Goal: Task Accomplishment & Management: Manage account settings

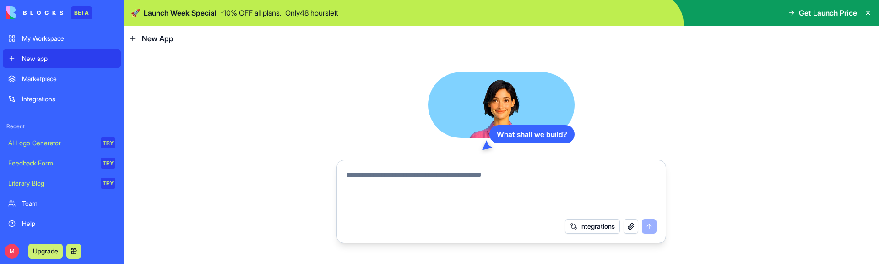
click at [54, 204] on div "Team" at bounding box center [68, 203] width 93 height 9
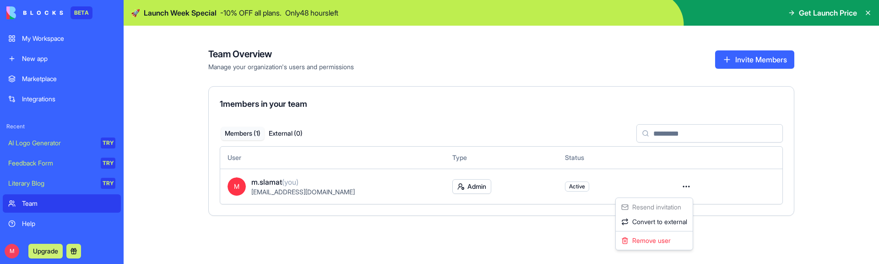
click at [688, 190] on html "BETA My Workspace New app Marketplace Integrations Recent AI Logo Generator TRY…" at bounding box center [439, 132] width 879 height 264
click at [606, 182] on html "BETA My Workspace New app Marketplace Integrations Recent AI Logo Generator TRY…" at bounding box center [439, 132] width 879 height 264
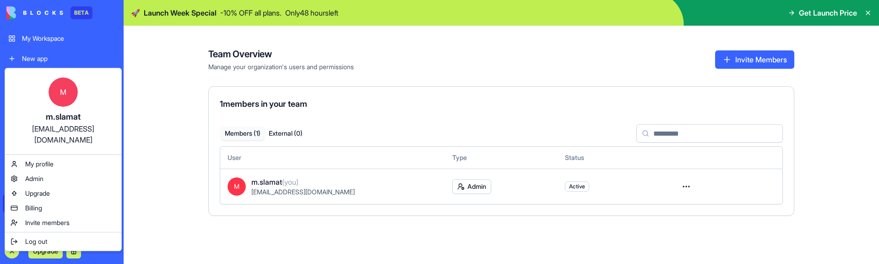
click at [12, 249] on html "BETA My Workspace New app Marketplace Integrations Recent AI Logo Generator TRY…" at bounding box center [439, 132] width 879 height 264
click at [69, 171] on div "Admin" at bounding box center [63, 178] width 113 height 15
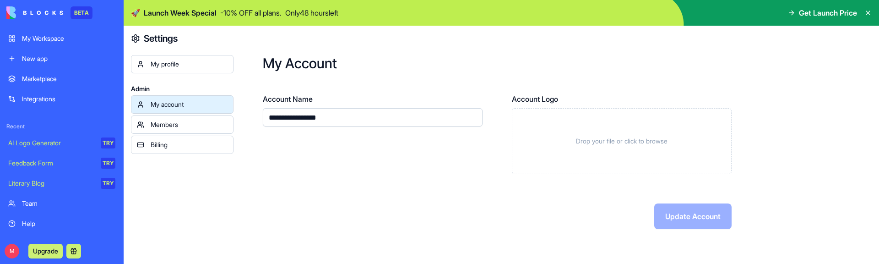
click at [182, 127] on div "Members" at bounding box center [189, 124] width 77 height 9
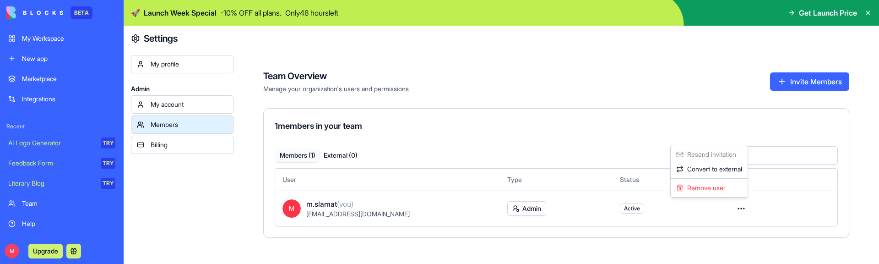
click at [744, 209] on html "BETA My Workspace New app Marketplace Integrations Recent AI Logo Generator TRY…" at bounding box center [439, 132] width 879 height 264
click at [745, 215] on html "BETA My Workspace New app Marketplace Integrations Recent AI Logo Generator TRY…" at bounding box center [439, 132] width 879 height 264
drag, startPoint x: 342, startPoint y: 206, endPoint x: 309, endPoint y: 208, distance: 32.6
click at [340, 206] on span "(you)" at bounding box center [345, 203] width 16 height 9
drag, startPoint x: 294, startPoint y: 211, endPoint x: 289, endPoint y: 207, distance: 6.2
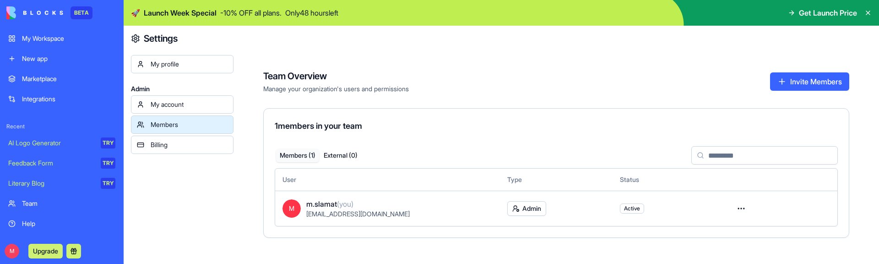
click at [294, 211] on span "M" at bounding box center [291, 208] width 18 height 18
click at [289, 207] on span "M" at bounding box center [291, 208] width 18 height 18
drag, startPoint x: 323, startPoint y: 202, endPoint x: 337, endPoint y: 203, distance: 13.7
click at [335, 203] on div "M m.slamat (you) [EMAIL_ADDRESS][DOMAIN_NAME]" at bounding box center [387, 208] width 210 height 20
drag, startPoint x: 344, startPoint y: 207, endPoint x: 360, endPoint y: 212, distance: 17.4
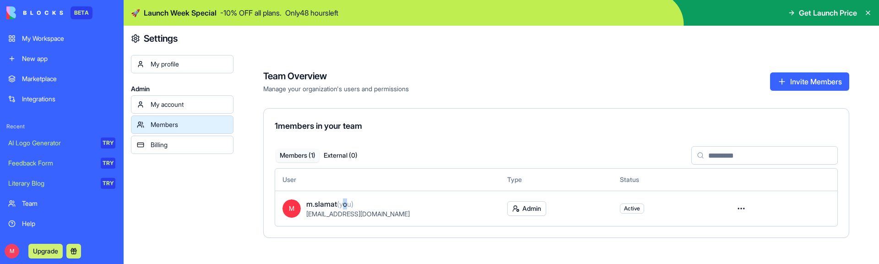
click at [353, 209] on span "m.slamat (you)" at bounding box center [329, 203] width 47 height 11
drag, startPoint x: 188, startPoint y: 92, endPoint x: 187, endPoint y: 100, distance: 8.3
click at [189, 96] on div "My profile Admin My account Members Billing" at bounding box center [182, 175] width 103 height 241
click at [187, 100] on div "My account" at bounding box center [189, 104] width 77 height 9
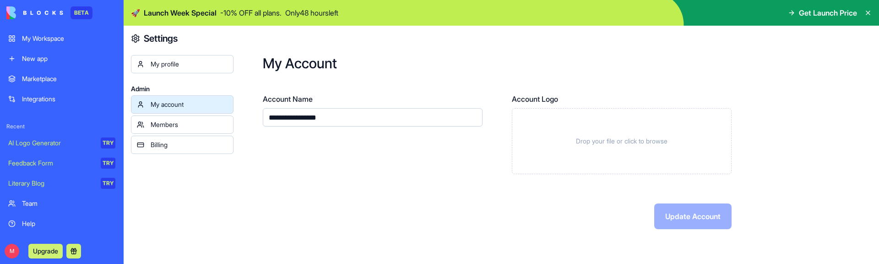
click at [428, 123] on input "**********" at bounding box center [373, 117] width 220 height 18
click at [663, 205] on div "Update Account" at bounding box center [497, 216] width 469 height 26
click at [375, 116] on input "**********" at bounding box center [373, 117] width 220 height 18
click at [685, 212] on button "Update Account" at bounding box center [692, 216] width 77 height 26
click at [684, 216] on button "Update Account" at bounding box center [692, 216] width 77 height 26
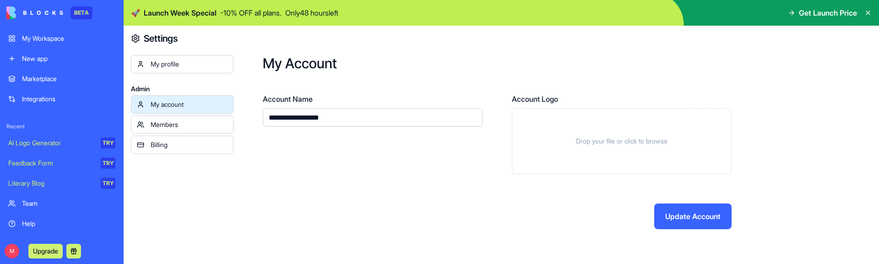
click at [346, 121] on input "**********" at bounding box center [373, 117] width 220 height 18
type input "**********"
click at [671, 215] on button "Update Account" at bounding box center [692, 216] width 77 height 26
click at [195, 125] on div "Members" at bounding box center [189, 124] width 77 height 9
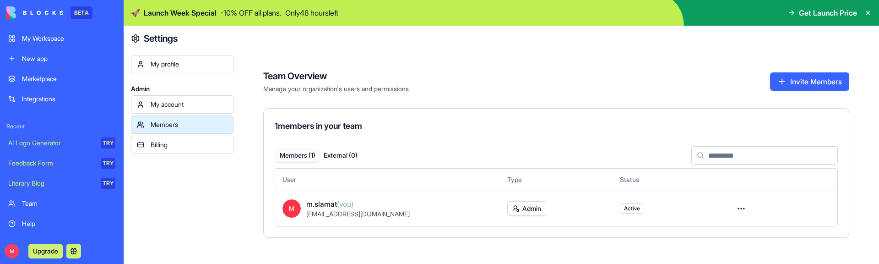
click at [184, 70] on link "My profile" at bounding box center [182, 64] width 103 height 18
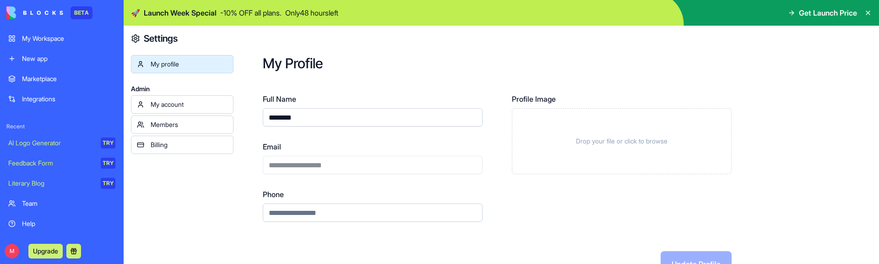
click at [333, 115] on input "********" at bounding box center [373, 117] width 220 height 18
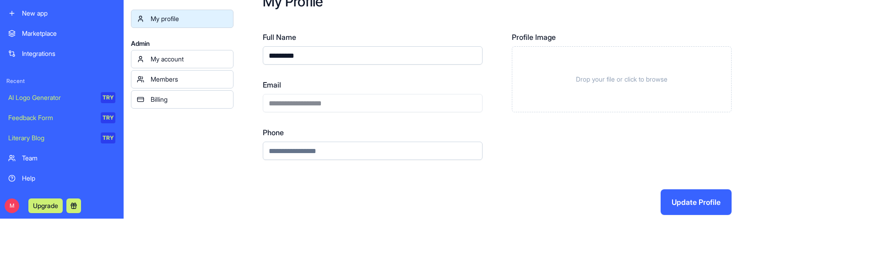
scroll to position [55, 0]
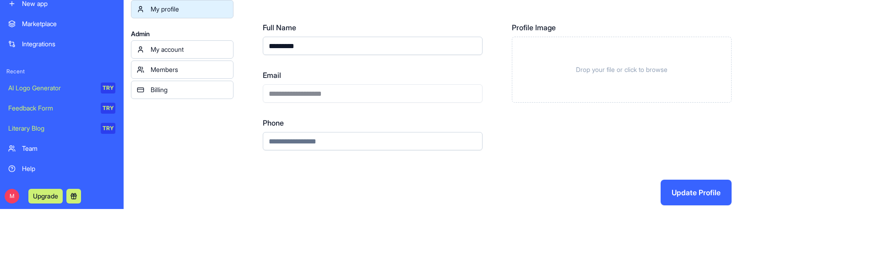
type input "*********"
click at [685, 196] on button "Update Profile" at bounding box center [696, 192] width 71 height 26
click at [214, 72] on div "Members" at bounding box center [189, 69] width 77 height 9
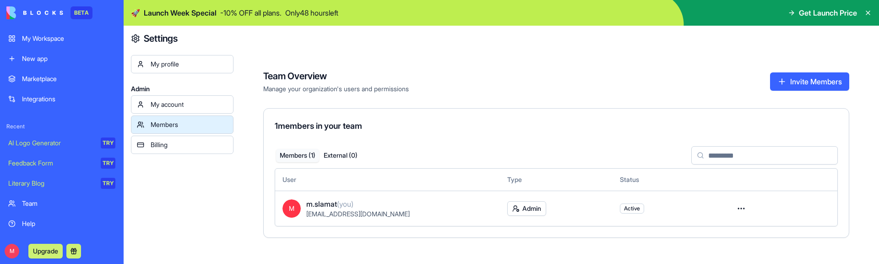
click at [820, 78] on button "Invite Members" at bounding box center [809, 81] width 79 height 18
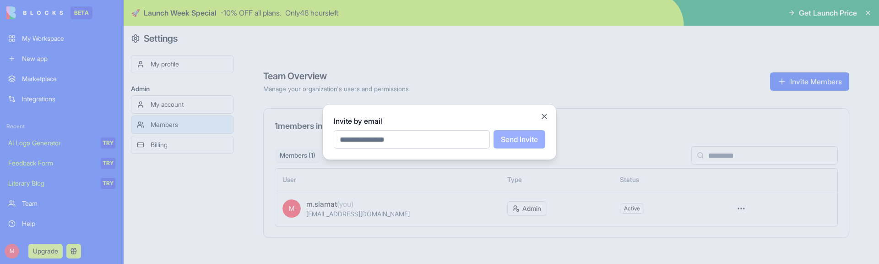
click at [460, 142] on input "email" at bounding box center [412, 139] width 156 height 18
type input "********"
click at [532, 136] on button "Send Invite" at bounding box center [520, 139] width 52 height 18
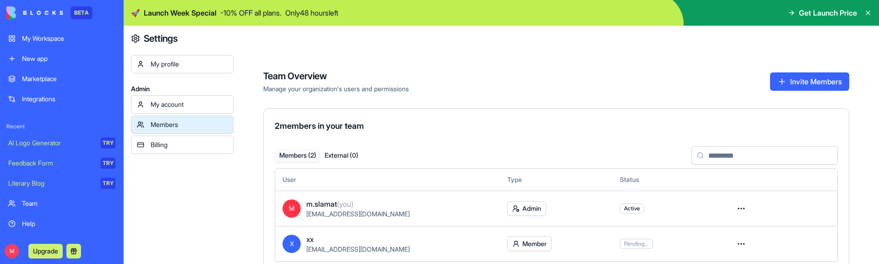
click at [57, 202] on div "Team" at bounding box center [68, 203] width 93 height 9
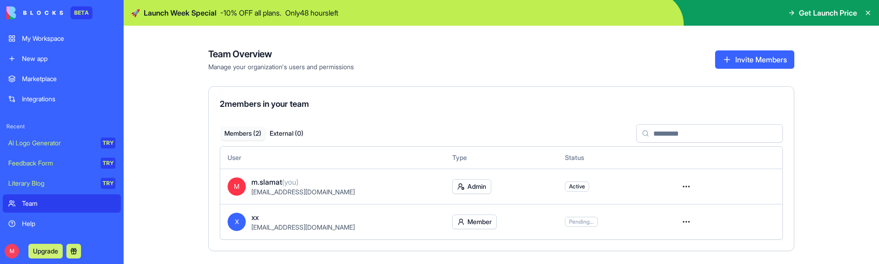
click at [683, 219] on html "BETA My Workspace New app Marketplace Integrations Recent AI Logo Generator TRY…" at bounding box center [439, 132] width 879 height 264
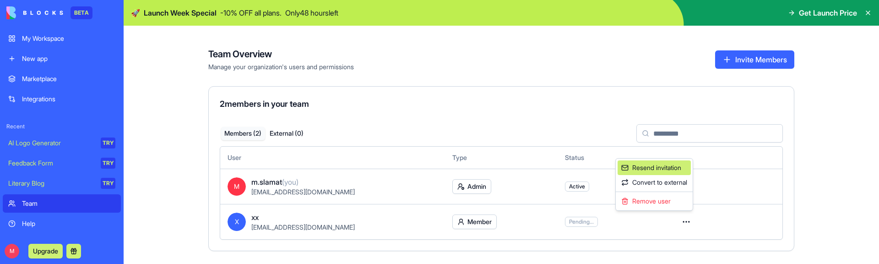
click at [644, 174] on div "Resend invitation" at bounding box center [654, 167] width 73 height 15
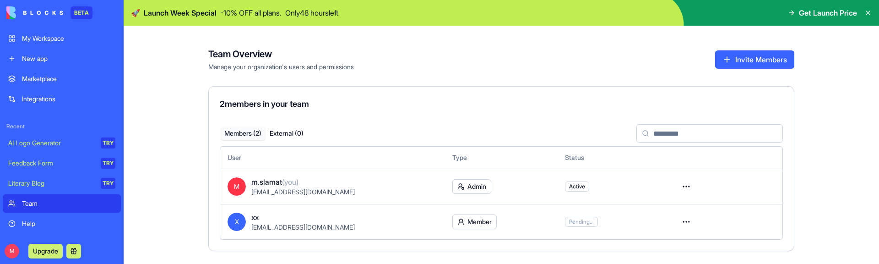
click at [71, 42] on div "My Workspace" at bounding box center [68, 38] width 93 height 9
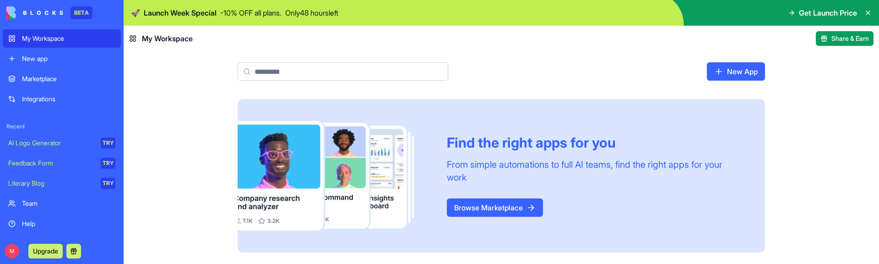
click at [37, 200] on div "Team" at bounding box center [68, 203] width 93 height 9
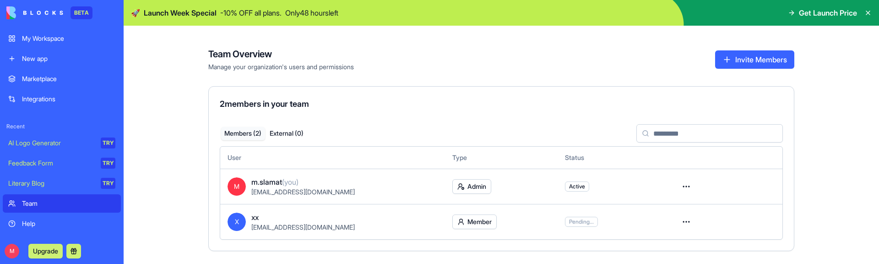
click at [9, 254] on html "BETA My Workspace New app Marketplace Integrations Recent AI Logo Generator TRY…" at bounding box center [439, 132] width 879 height 264
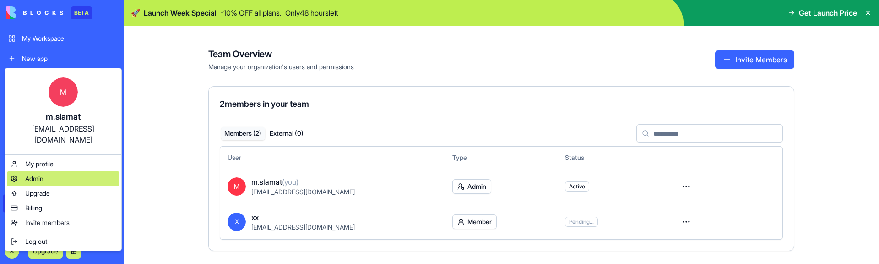
click at [65, 171] on div "Admin" at bounding box center [63, 178] width 113 height 15
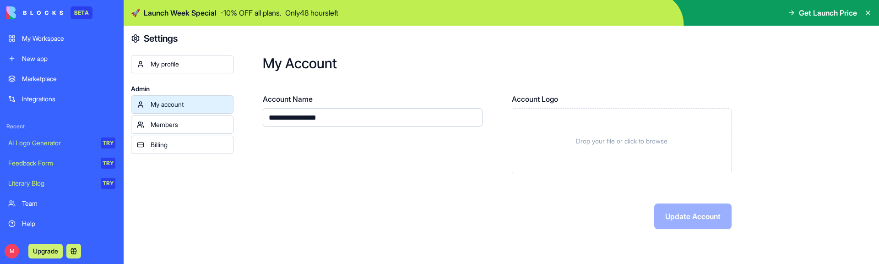
click at [12, 246] on html "**********" at bounding box center [439, 132] width 879 height 264
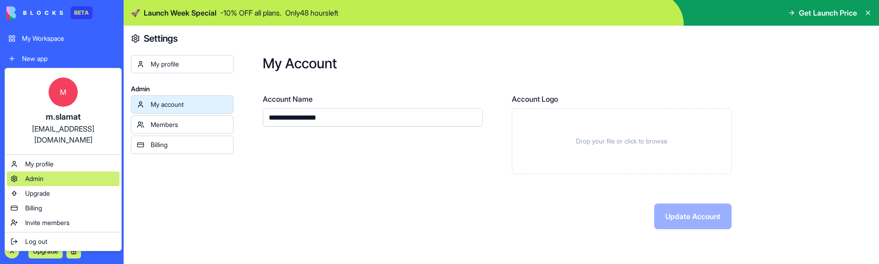
click at [54, 171] on div "Admin" at bounding box center [63, 178] width 113 height 15
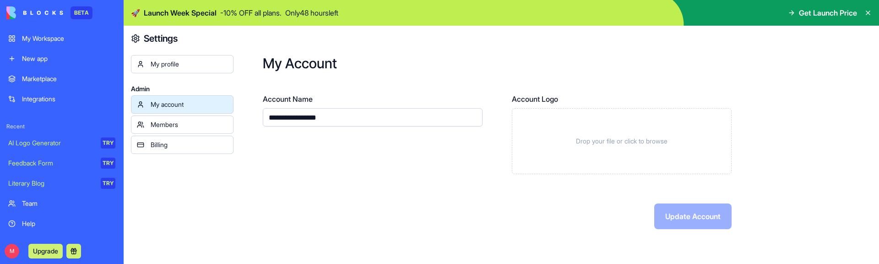
click at [341, 119] on input "**********" at bounding box center [373, 117] width 220 height 18
type input "**********"
click at [694, 221] on button "Update Account" at bounding box center [692, 216] width 77 height 26
click at [172, 64] on div "My profile" at bounding box center [189, 64] width 77 height 9
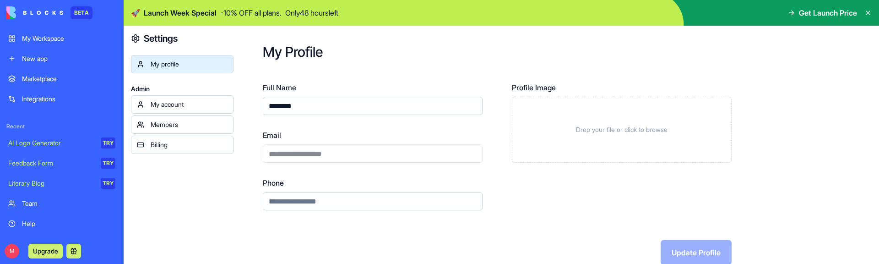
scroll to position [16, 0]
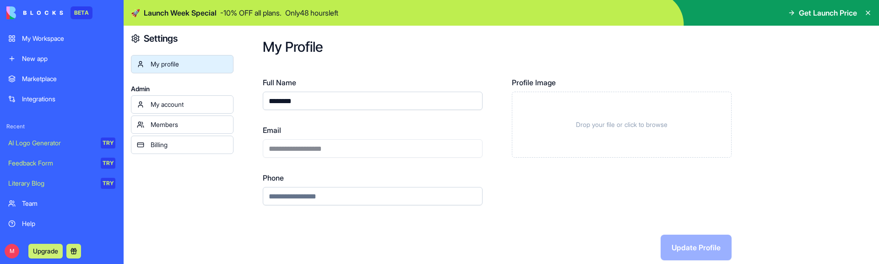
click at [68, 14] on link "BETA" at bounding box center [49, 12] width 86 height 13
